Goal: Find specific page/section: Find specific page/section

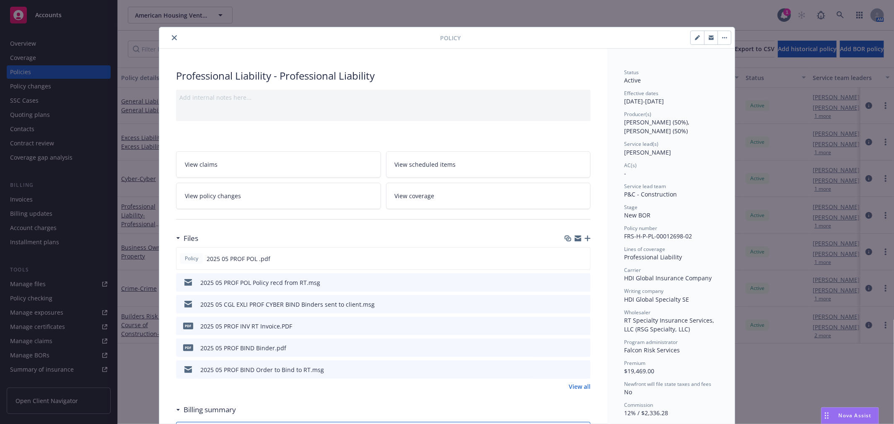
click at [174, 39] on button "close" at bounding box center [174, 38] width 10 height 10
click at [169, 17] on span "American Housing Ventures, LLC" at bounding box center [171, 15] width 73 height 9
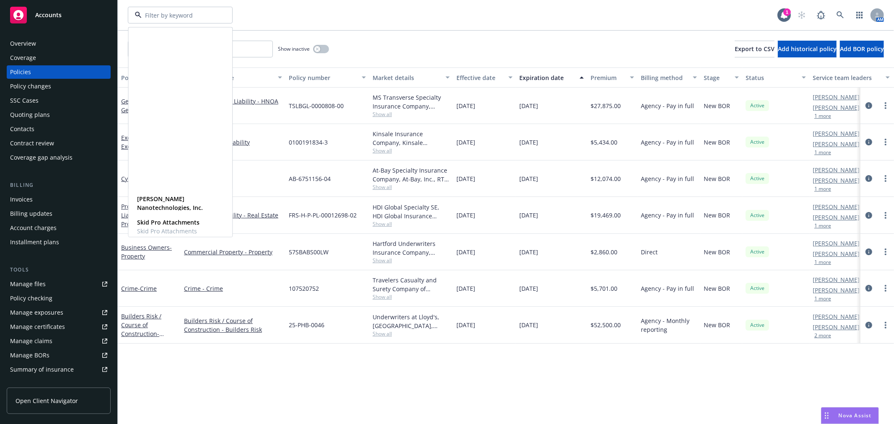
scroll to position [513, 0]
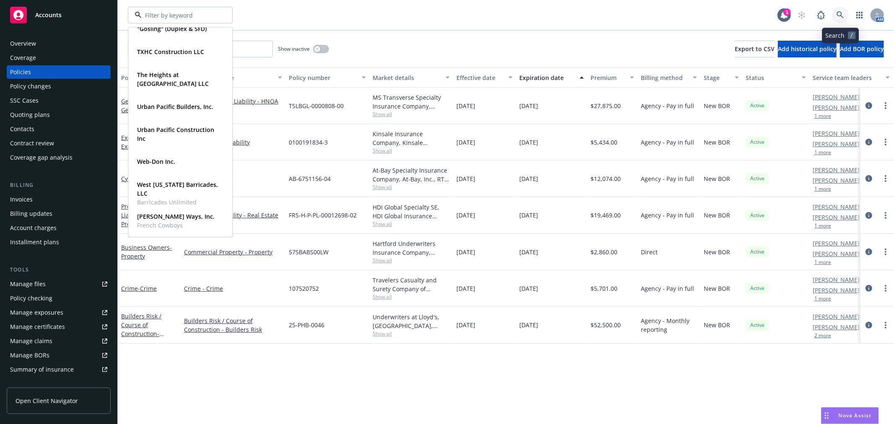
click at [838, 14] on icon at bounding box center [841, 15] width 8 height 8
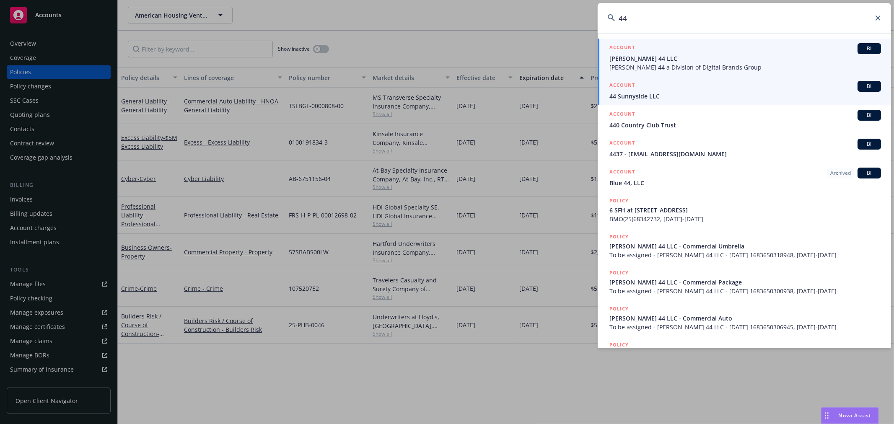
type input "44"
click at [701, 91] on div "ACCOUNT BI" at bounding box center [746, 86] width 272 height 11
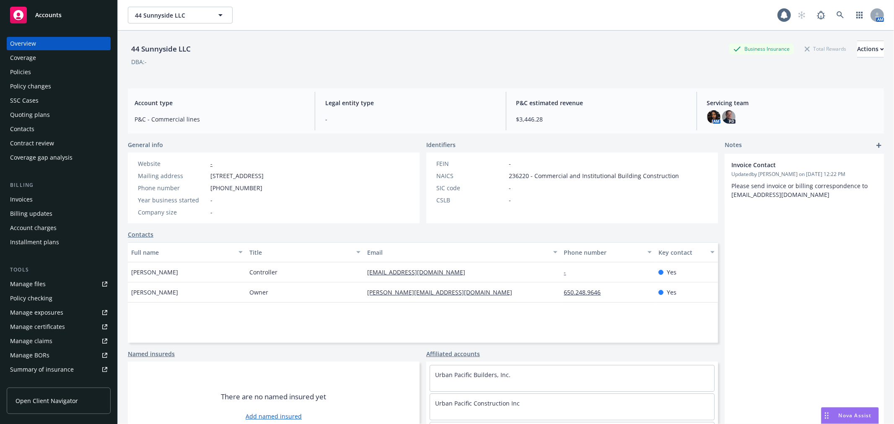
click at [51, 71] on div "Policies" at bounding box center [58, 71] width 97 height 13
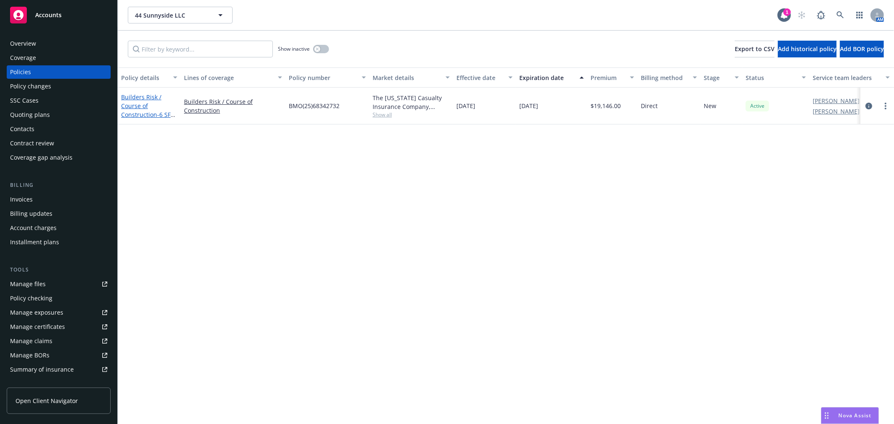
click at [125, 103] on link "Builders Risk / Course of Construction - 6 SFH at [STREET_ADDRESS]" at bounding box center [148, 114] width 54 height 43
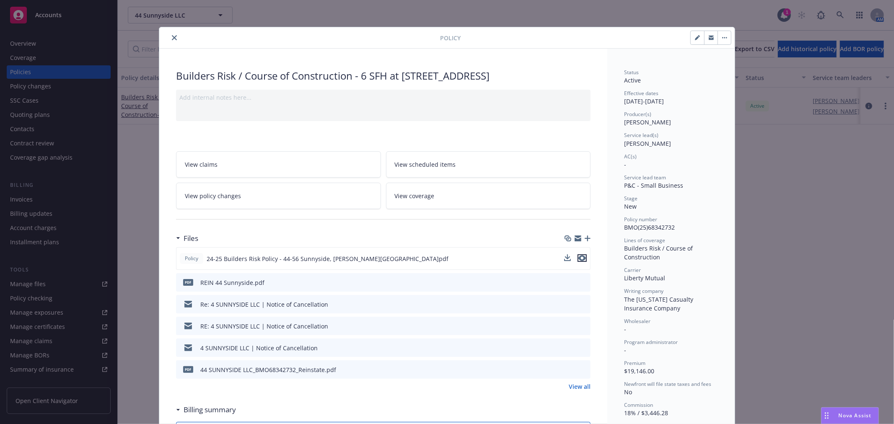
click at [579, 260] on icon "preview file" at bounding box center [583, 258] width 8 height 6
click at [174, 35] on button "close" at bounding box center [174, 38] width 10 height 10
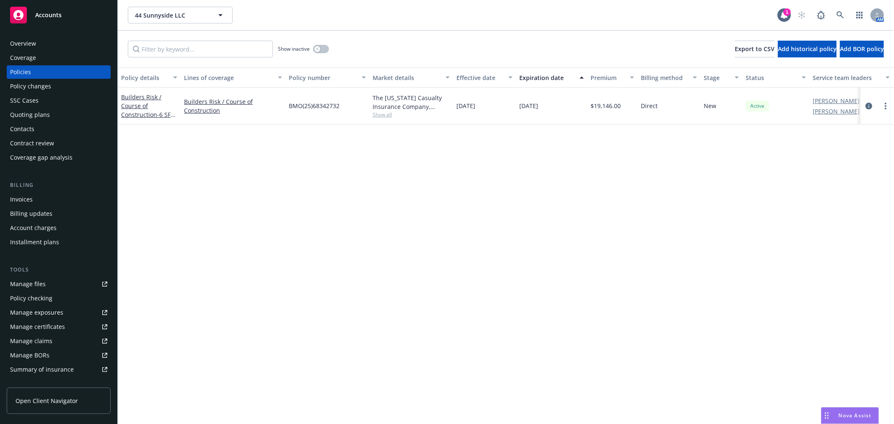
click at [52, 41] on div "Overview" at bounding box center [58, 43] width 97 height 13
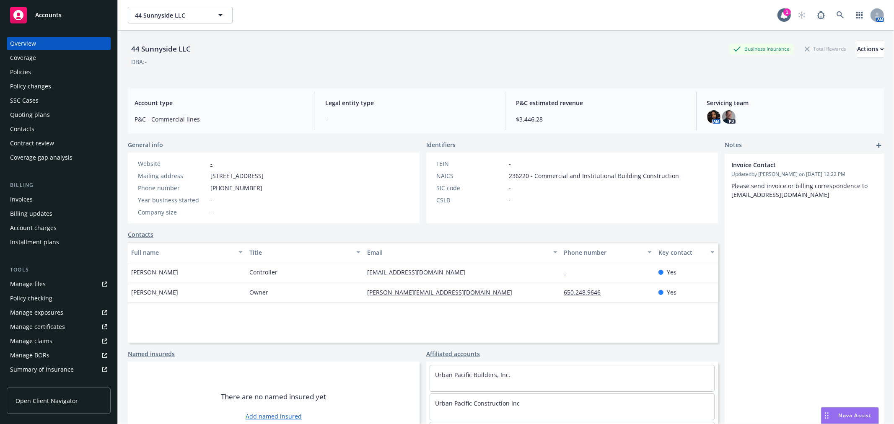
click at [80, 23] on link "Accounts" at bounding box center [59, 14] width 104 height 23
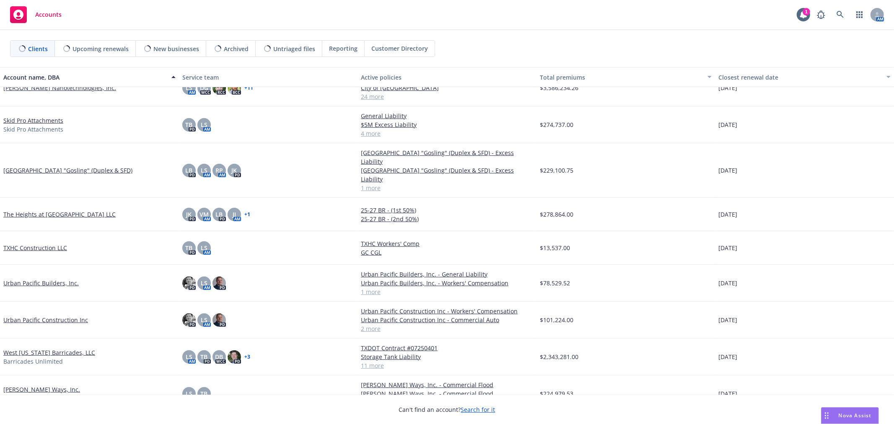
scroll to position [424, 0]
click at [61, 338] on div "West [US_STATE] Barricades, LLC Barricades Unlimited" at bounding box center [89, 356] width 179 height 37
click at [61, 348] on link "West [US_STATE] Barricades, LLC" at bounding box center [49, 352] width 92 height 9
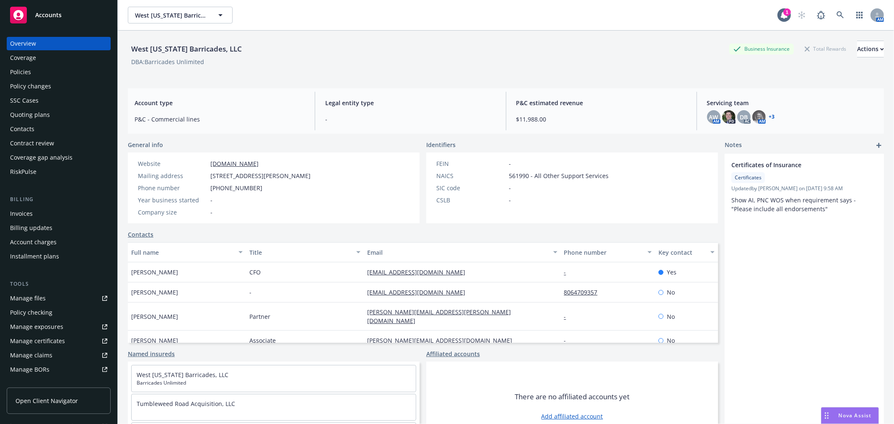
click at [70, 68] on div "Policies" at bounding box center [58, 71] width 97 height 13
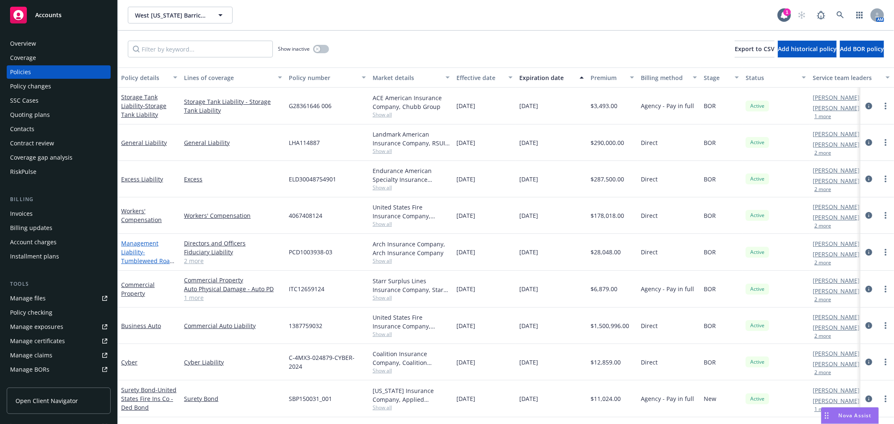
click at [144, 252] on span "- Tumbleweed Road Holdings, LLC" at bounding box center [147, 261] width 53 height 26
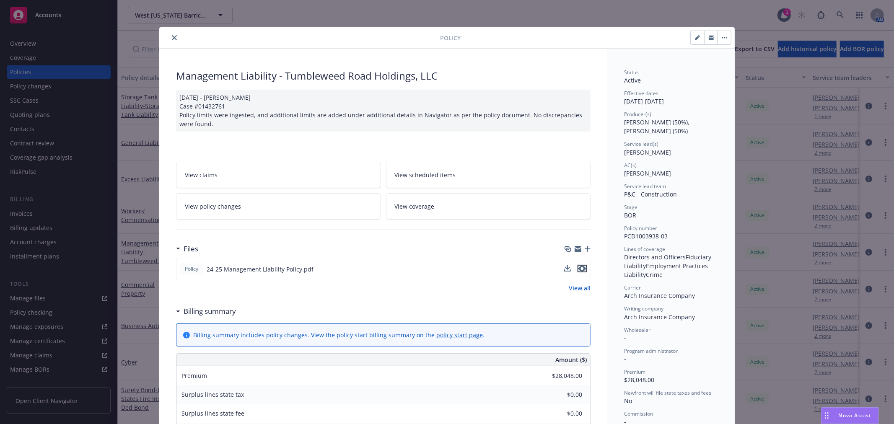
click at [579, 266] on icon "preview file" at bounding box center [583, 269] width 8 height 6
